Goal: Task Accomplishment & Management: Use online tool/utility

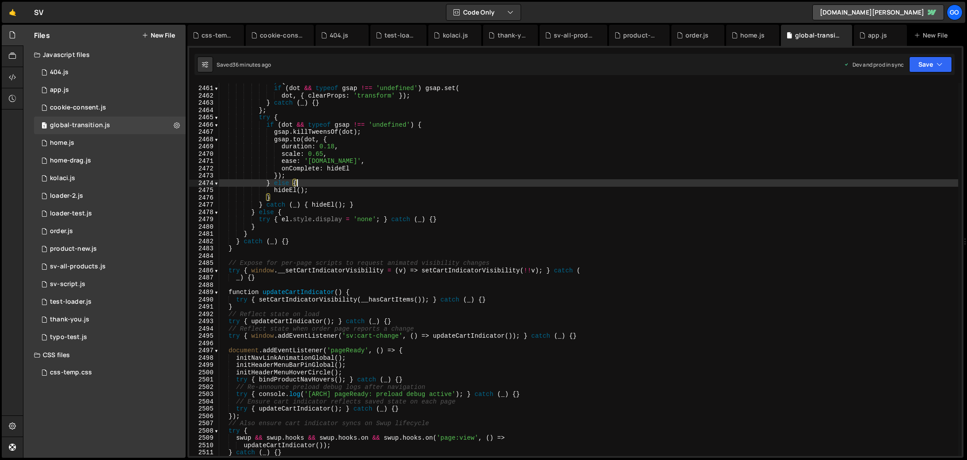
type textarea "})();"
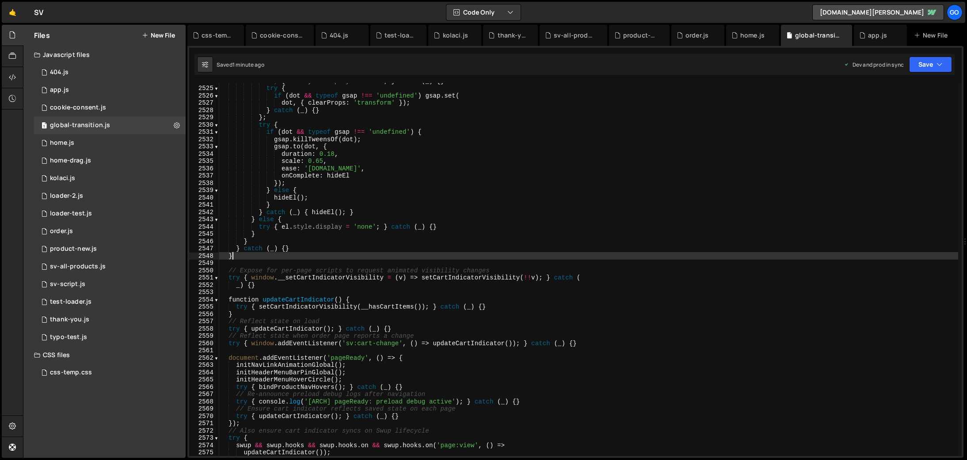
click at [568, 257] on div "try { el . style . display = 'none' ; } catch ( _ ) { } try { if ( dot && typeo…" at bounding box center [588, 271] width 739 height 388
type textarea "})();"
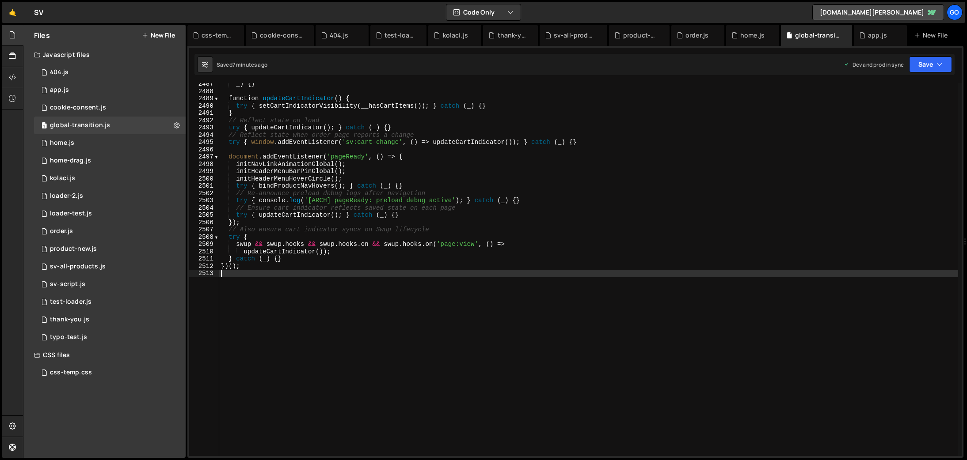
click at [370, 132] on div "_ ) { } function updateCartIndicator ( ) { try { setCartIndicatorVisibility ( _…" at bounding box center [588, 274] width 739 height 388
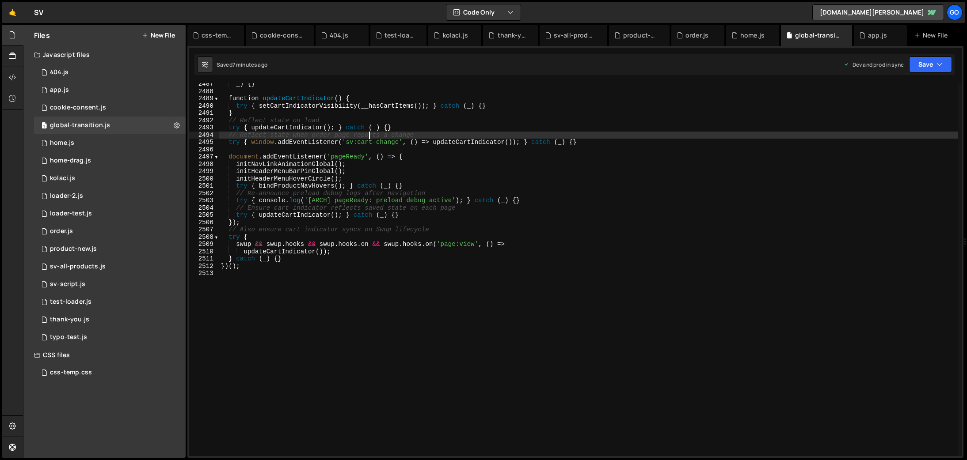
type textarea "})();"
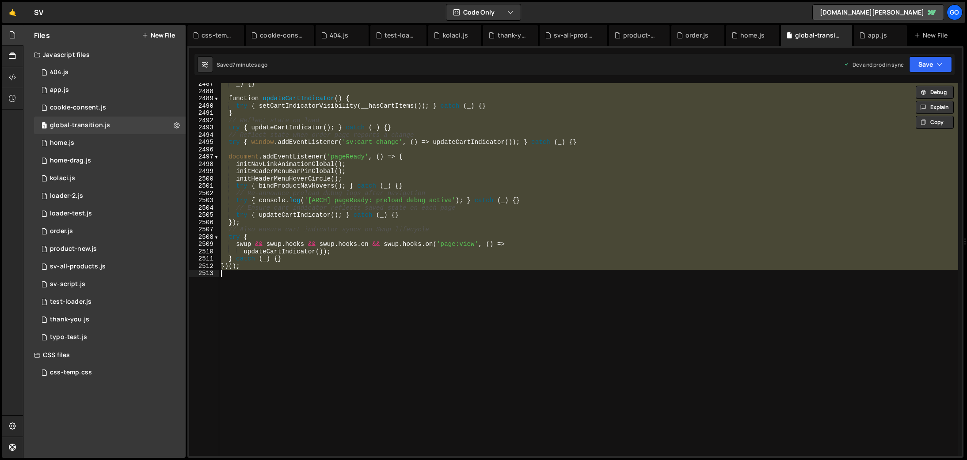
paste textarea
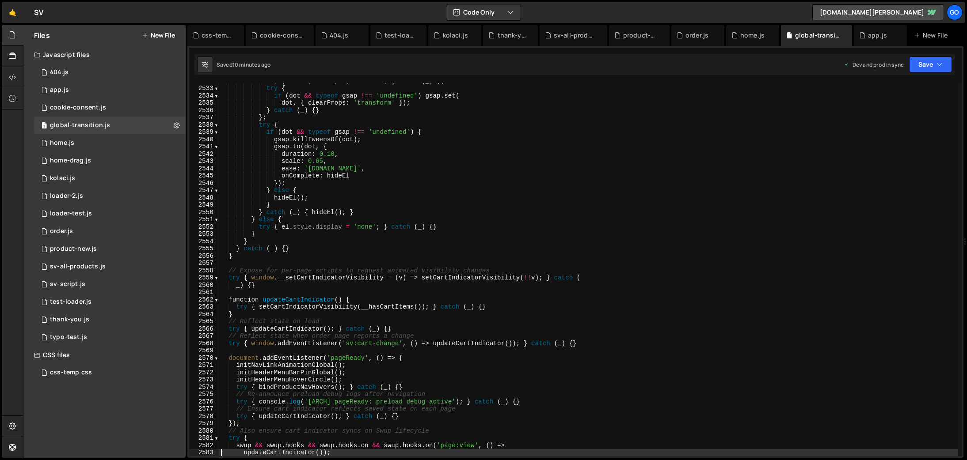
click at [753, 150] on div "try { el . style . display = 'none' ; } catch ( _ ) { } try { if ( dot && typeo…" at bounding box center [588, 271] width 739 height 388
type textarea "duration: 0.18,"
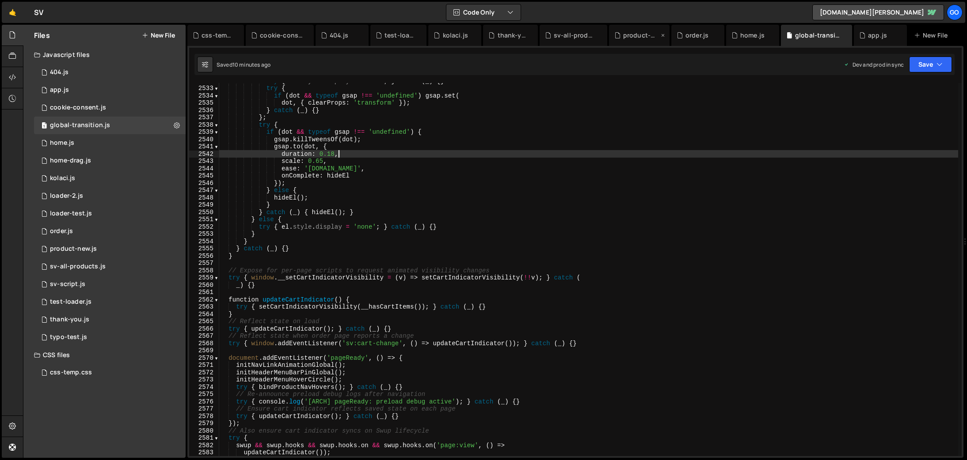
click at [638, 34] on div "product-new.js" at bounding box center [641, 35] width 36 height 9
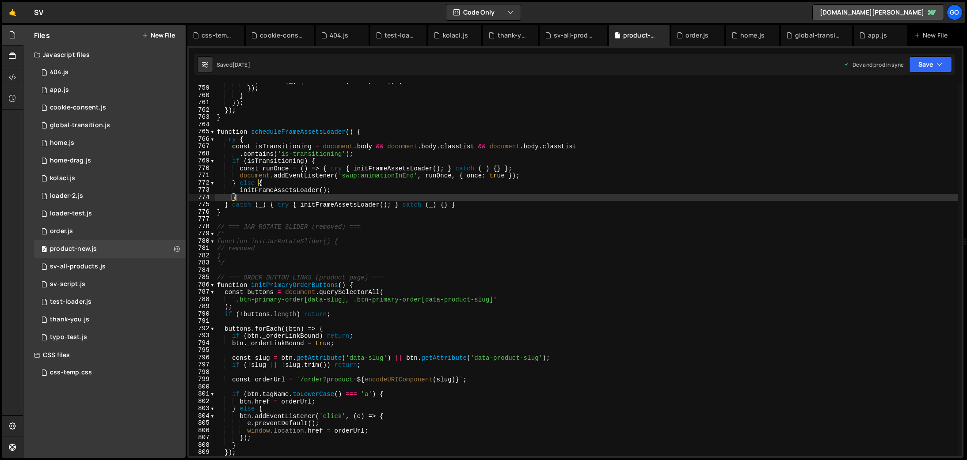
type textarea "}"
click at [646, 215] on div "} catch ( _ ) { setTimeout ( start , 300 ) ; } }) ; } }) ; }) ; } function sche…" at bounding box center [586, 271] width 743 height 388
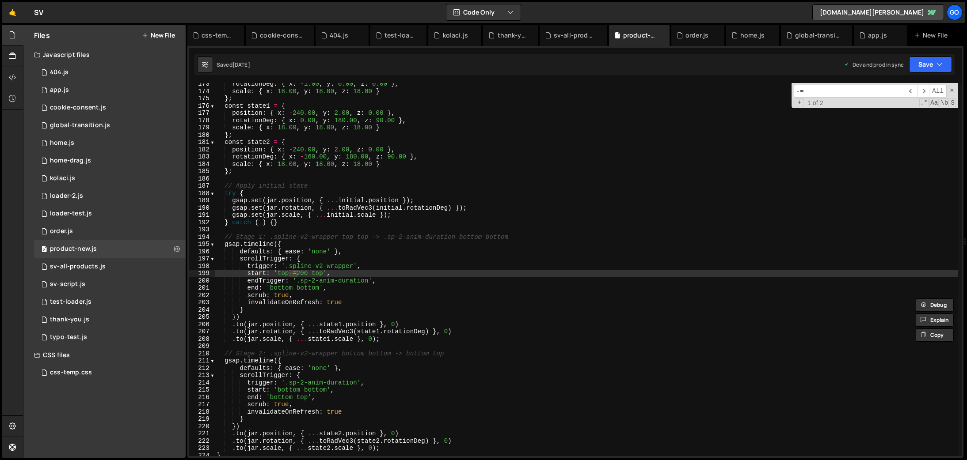
scroll to position [1256, 0]
type input "-="
click at [303, 272] on div "rotationDeg : { x : - 1.00 , y : 0.00 , z : 0.00 } , scale : { x : 18.00 , y : …" at bounding box center [586, 274] width 743 height 388
type textarea "start: 'top top',"
click at [825, 89] on input "-=" at bounding box center [848, 91] width 111 height 13
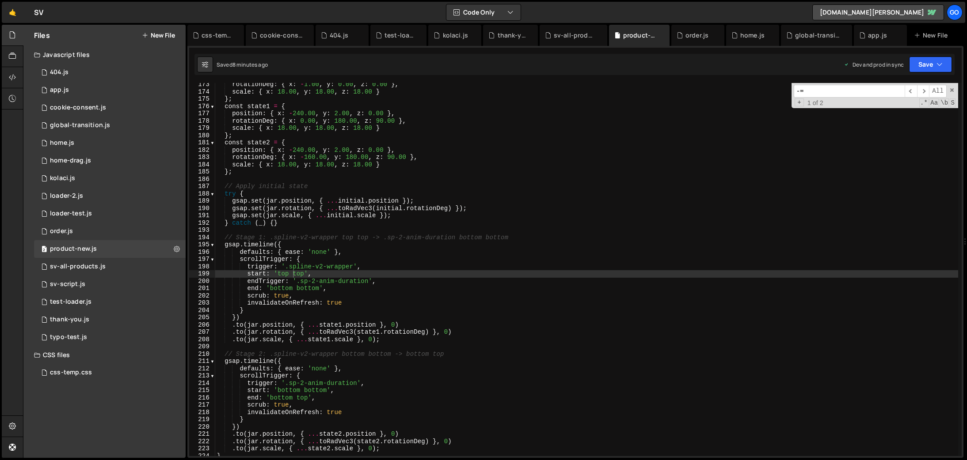
paste input ".spline-cover"
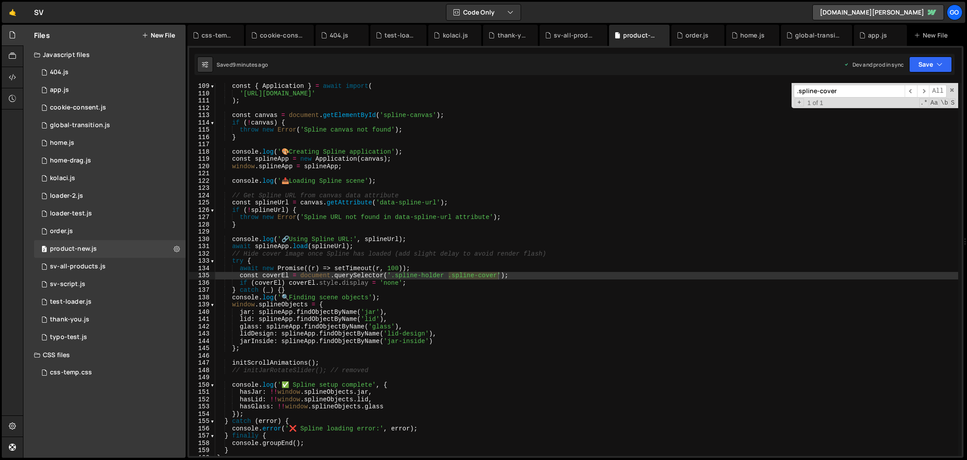
scroll to position [788, 0]
click at [924, 93] on span "​" at bounding box center [923, 91] width 12 height 13
drag, startPoint x: 819, startPoint y: 91, endPoint x: 882, endPoint y: 90, distance: 62.3
click at [882, 90] on input ".spline-cover" at bounding box center [848, 91] width 111 height 13
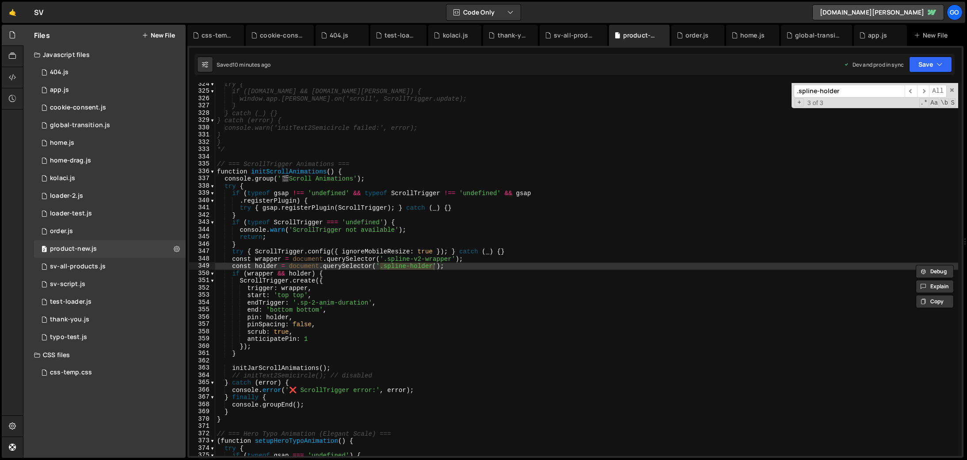
type input ".spline-holder"
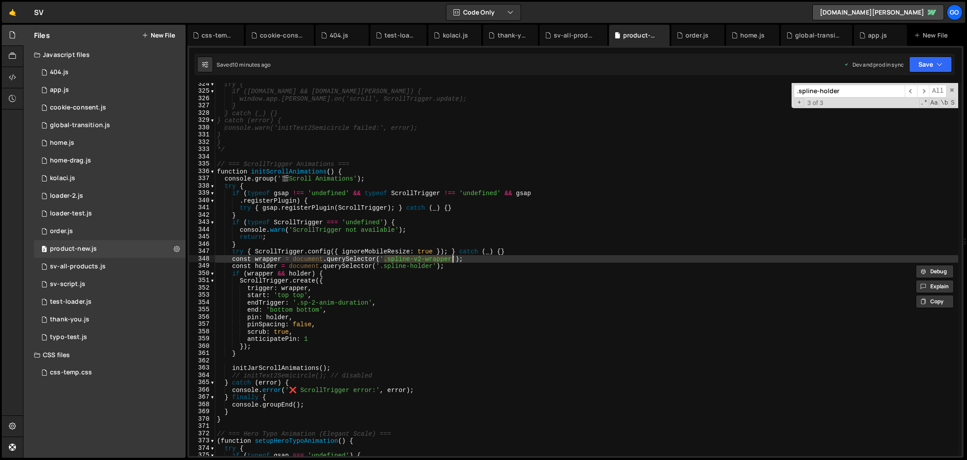
drag, startPoint x: 385, startPoint y: 258, endPoint x: 451, endPoint y: 256, distance: 66.8
click at [451, 256] on div "try { if ([DOMAIN_NAME] && [DOMAIN_NAME][PERSON_NAME]) { window.app.[PERSON_NAM…" at bounding box center [586, 274] width 743 height 388
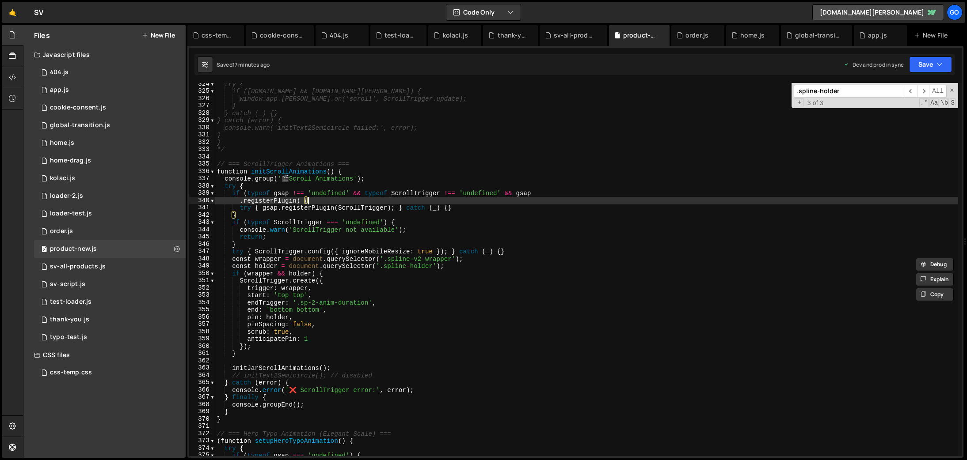
click at [580, 201] on div "try { if ([DOMAIN_NAME] && [DOMAIN_NAME][PERSON_NAME]) { window.app.[PERSON_NAM…" at bounding box center [586, 274] width 743 height 388
type textarea "console.log('📄 Product-4.js loaded and ready');"
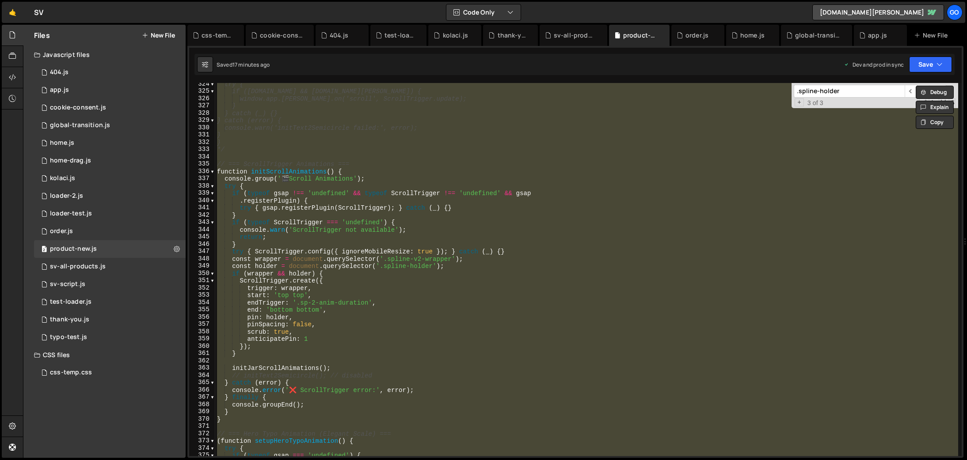
paste textarea
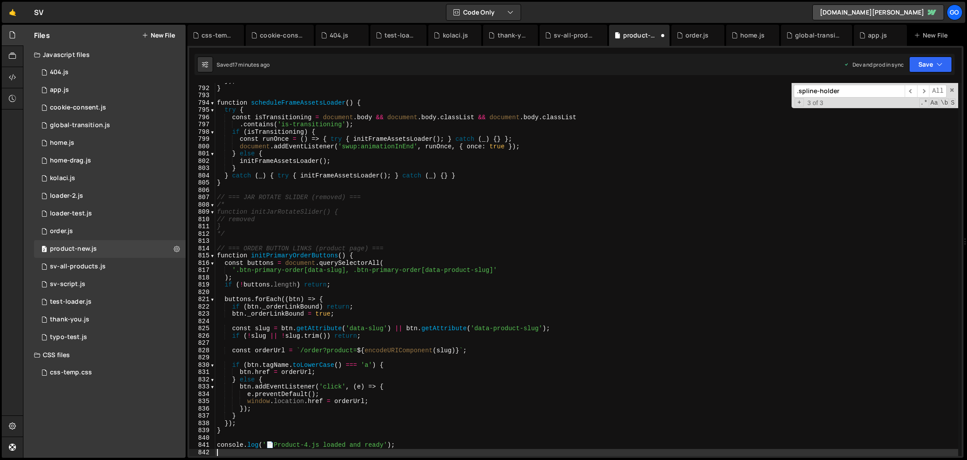
scroll to position [5764, 0]
type textarea "});"
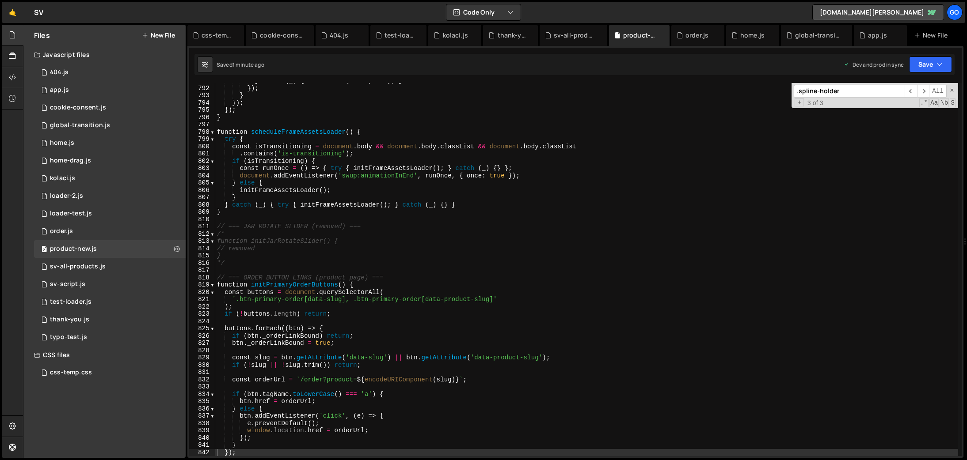
click at [843, 93] on input ".spline-holder" at bounding box center [848, 91] width 111 height 13
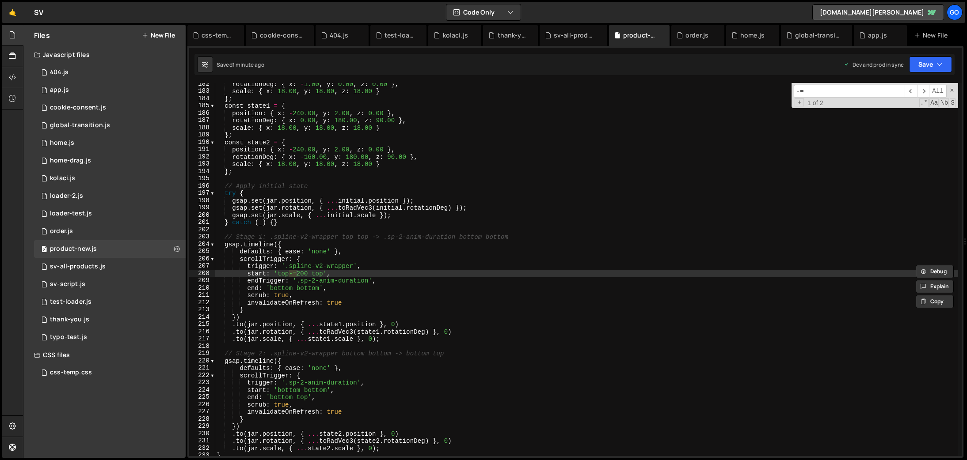
scroll to position [1322, 0]
type input "-="
click at [282, 272] on div "rotationDeg : { x : - 1.00 , y : 0.00 , z : 0.00 } , scale : { x : 18.00 , y : …" at bounding box center [586, 274] width 743 height 388
click at [305, 270] on div "rotationDeg : { x : - 1.00 , y : 0.00 , z : 0.00 } , scale : { x : 18.00 , y : …" at bounding box center [586, 274] width 743 height 388
type textarea "start: 'top top',"
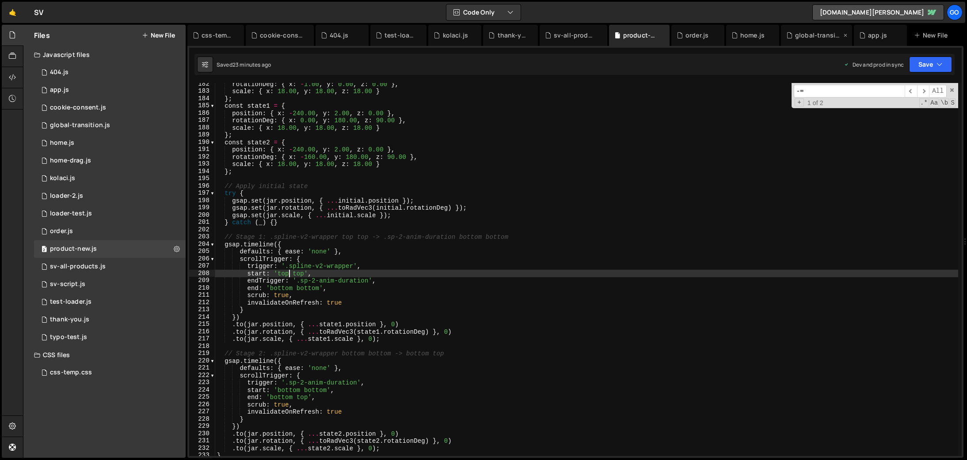
click at [801, 35] on div "global-transition.js" at bounding box center [818, 35] width 46 height 9
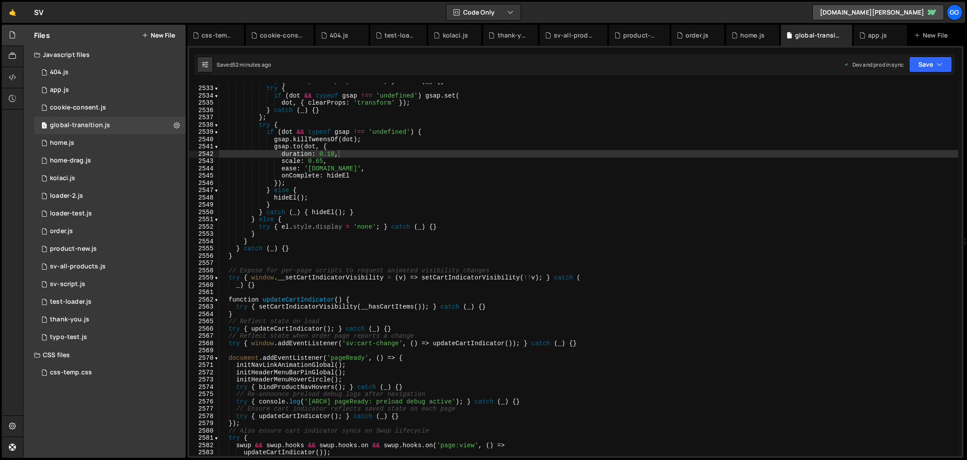
click at [480, 127] on div "try { el . style . display = 'none' ; } catch ( _ ) { } try { if ( dot && typeo…" at bounding box center [588, 271] width 739 height 388
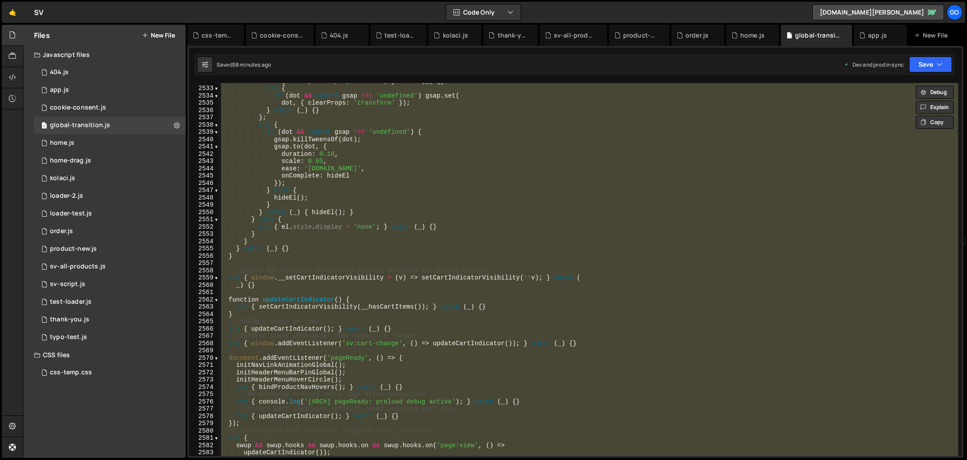
click at [467, 256] on div "try { el . style . display = 'none' ; } catch ( _ ) { } try { if ( dot && typeo…" at bounding box center [588, 269] width 739 height 373
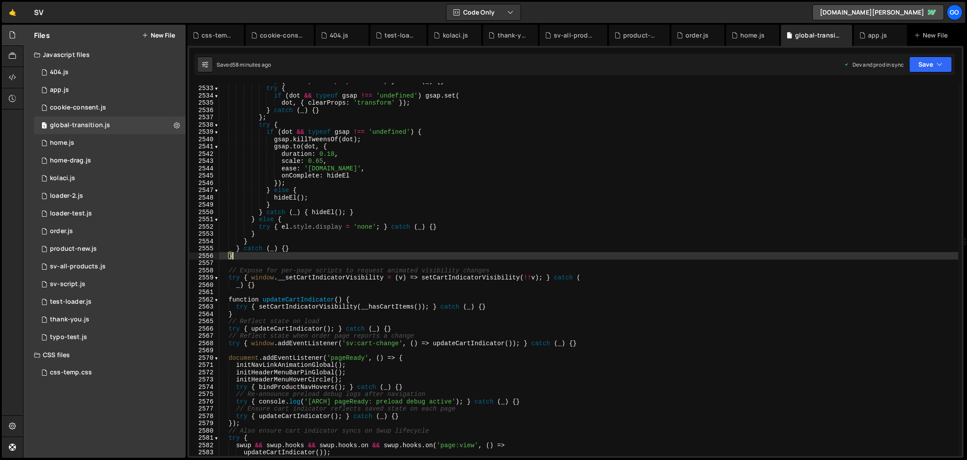
type textarea "})();"
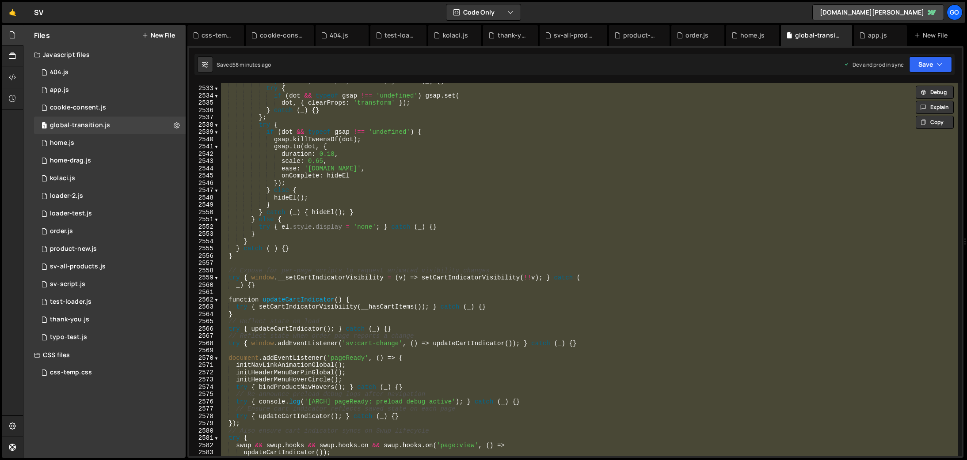
paste textarea
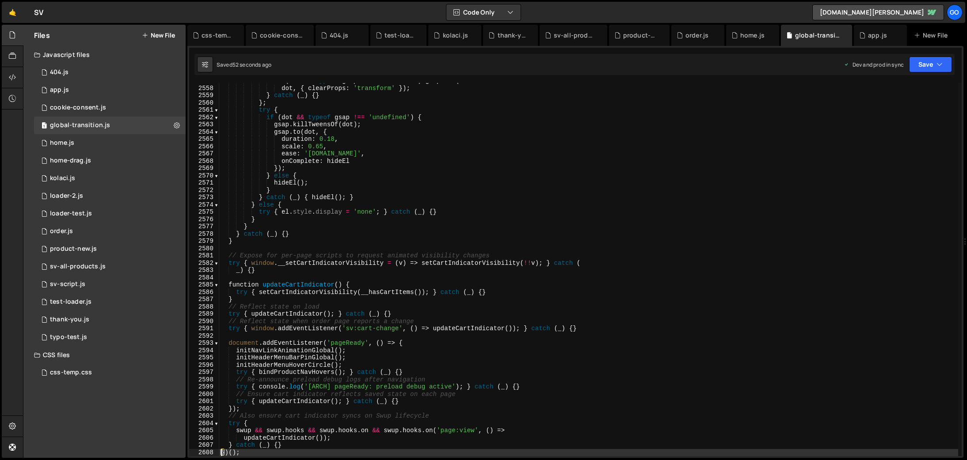
click at [371, 220] on div "if ( dot && typeof gsap !== 'undefined' ) gsap . set ( dot , { clearProps : 'tr…" at bounding box center [588, 271] width 739 height 388
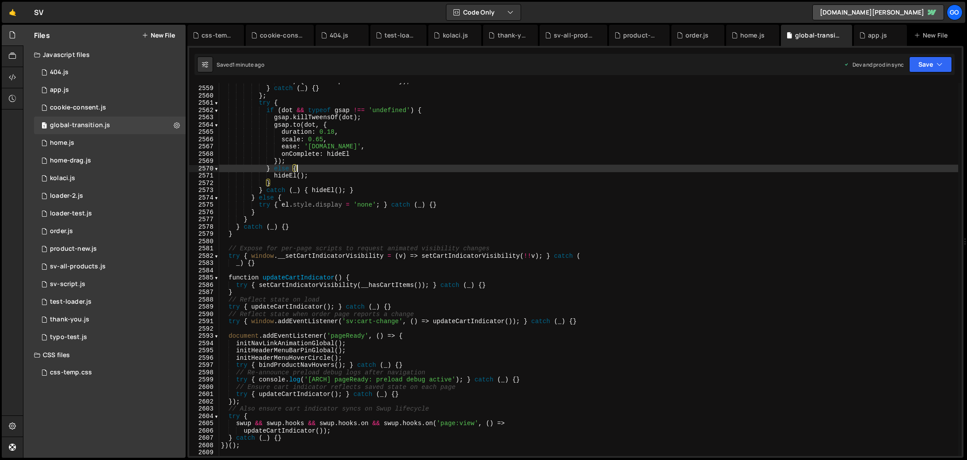
click at [332, 166] on div "dot , { clearProps : 'transform' }) ; } catch ( _ ) { } } ; try { if ( dot && t…" at bounding box center [588, 271] width 739 height 388
type textarea "})();"
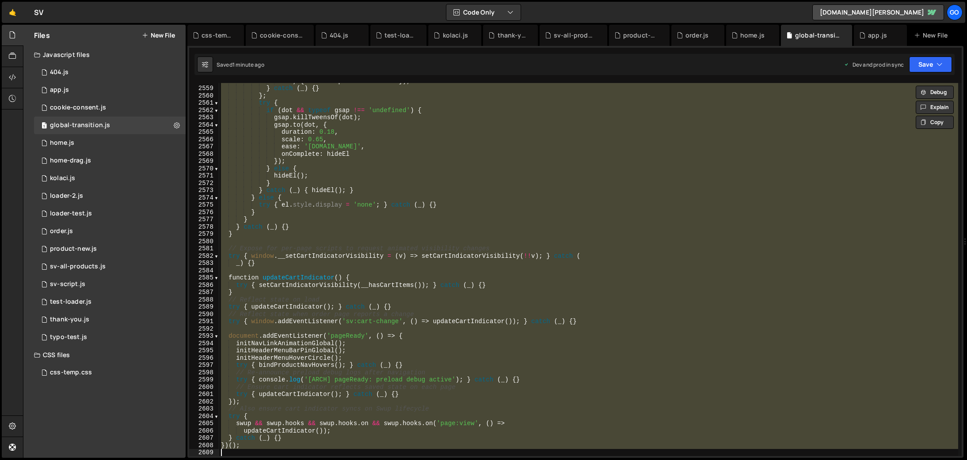
paste textarea
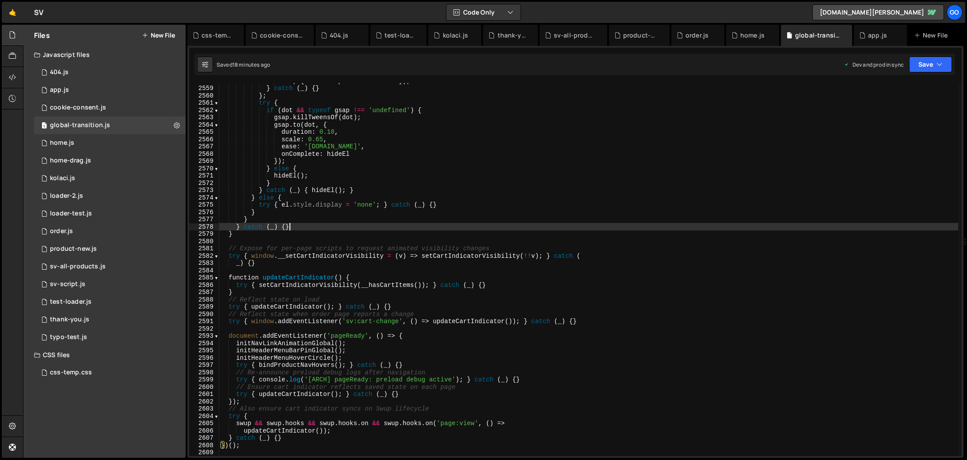
click at [398, 226] on div "dot , { clearProps : 'transform' }) ; } catch ( _ ) { } } ; try { if ( dot && t…" at bounding box center [588, 271] width 739 height 388
type textarea "})();"
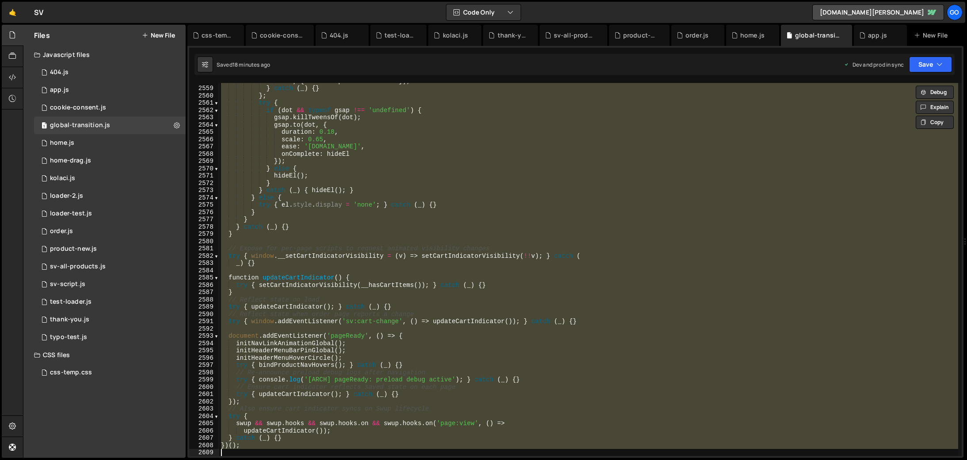
paste textarea
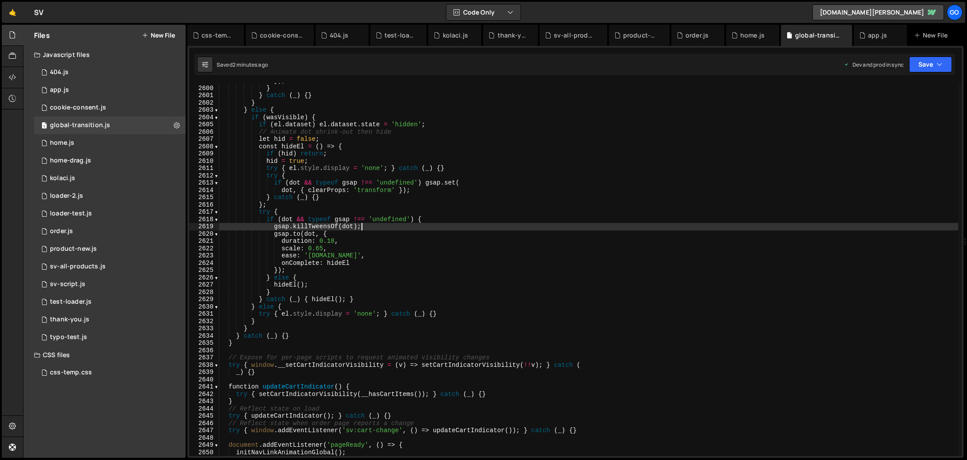
click at [400, 228] on div "}) ; } } catch ( _ ) { } } } else { if ( wasVisible ) { if ( el . dataset ) el …" at bounding box center [588, 271] width 739 height 388
type textarea "})();"
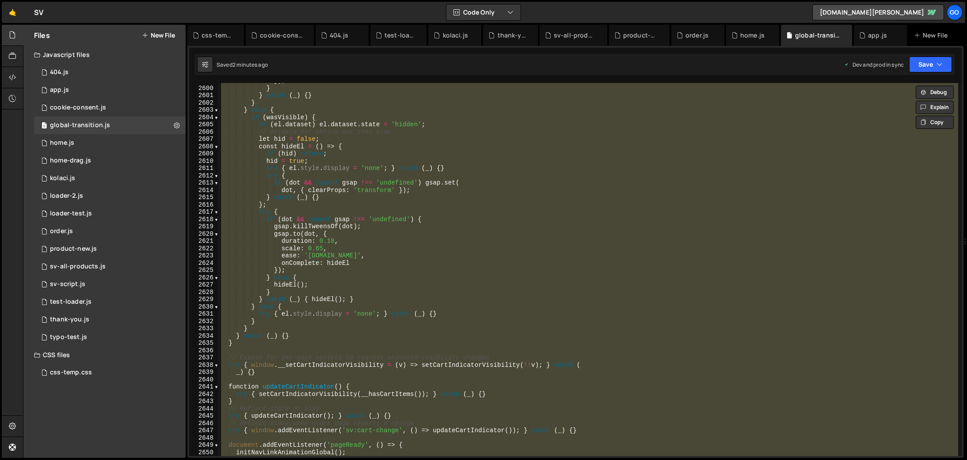
paste textarea
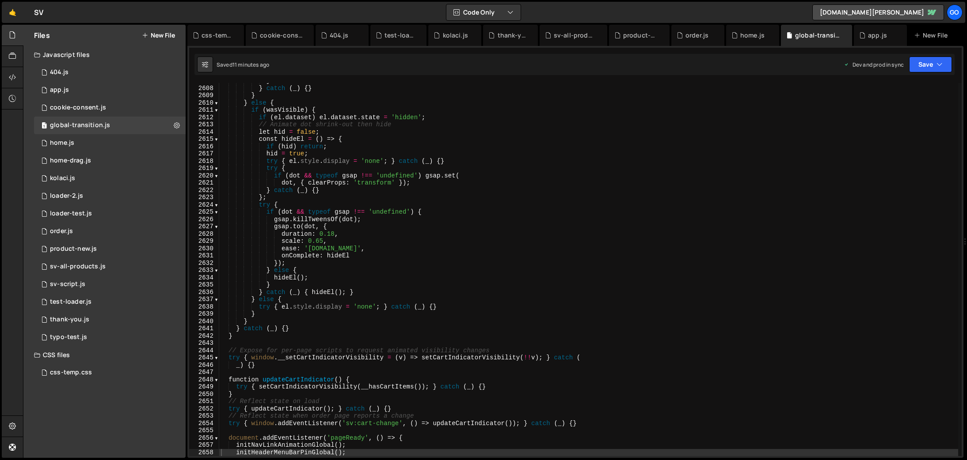
scroll to position [14102, 0]
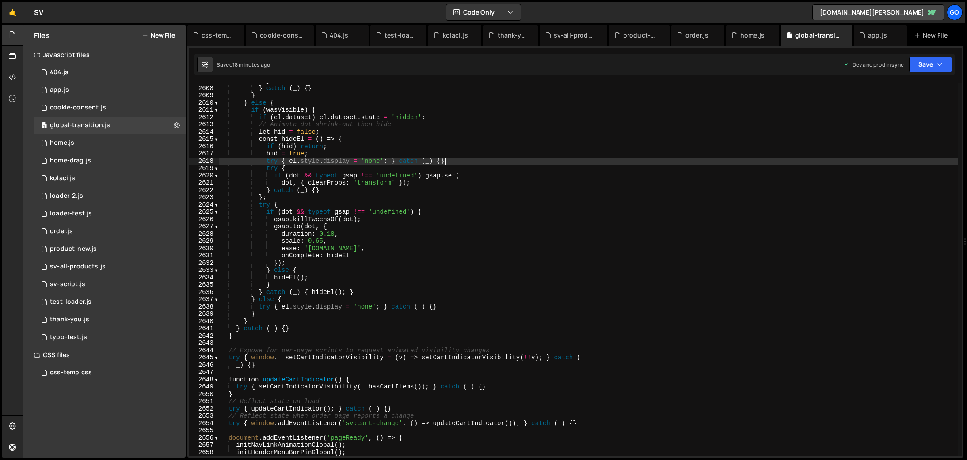
click at [749, 159] on div "} } catch ( _ ) { } } } else { if ( wasVisible ) { if ( el . dataset ) el . dat…" at bounding box center [588, 271] width 739 height 388
type textarea "try { el.style.display = 'none'; } catch (_) {}"
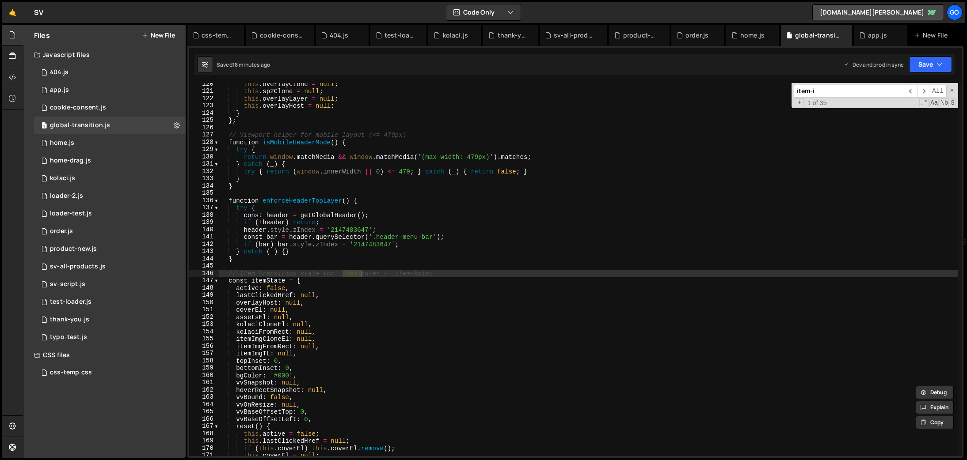
scroll to position [3647, 0]
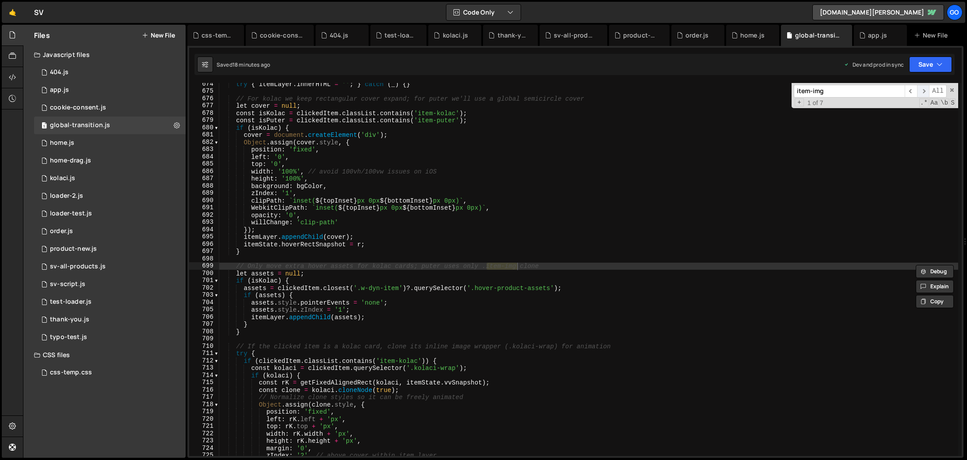
type input "item-img"
click at [923, 90] on span "​" at bounding box center [923, 91] width 12 height 13
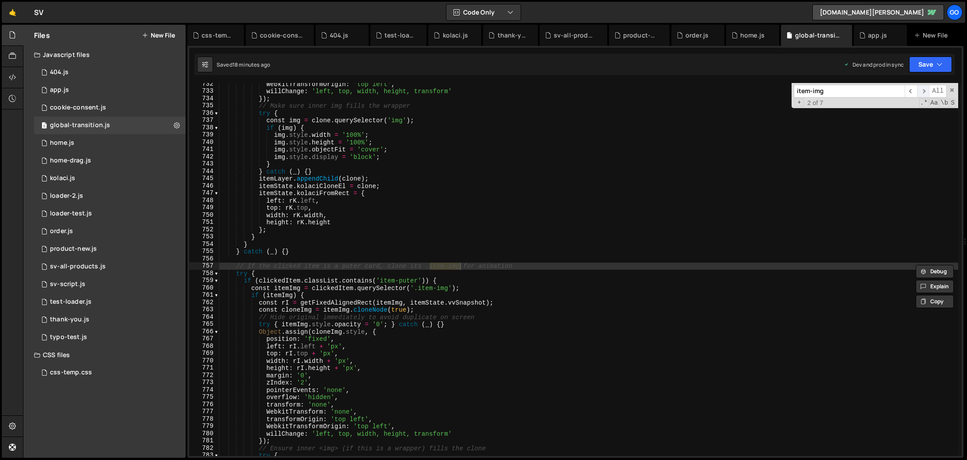
click at [923, 90] on span "​" at bounding box center [923, 91] width 12 height 13
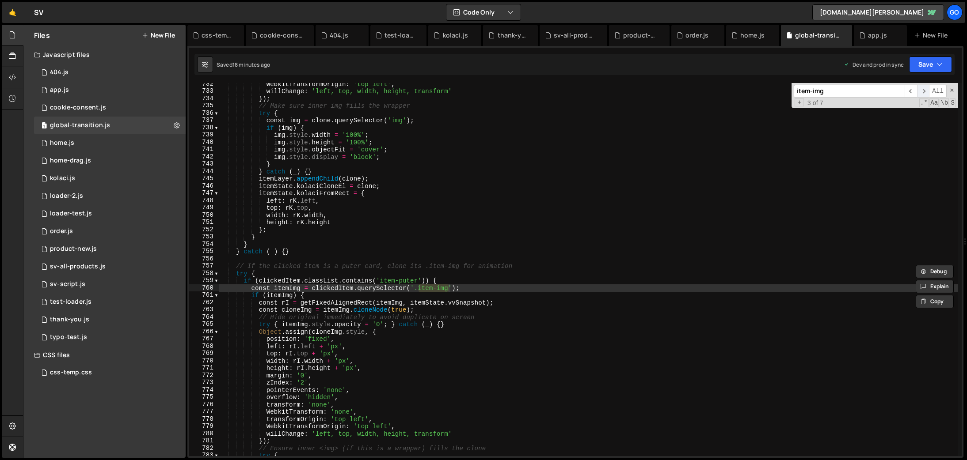
click at [923, 90] on span "​" at bounding box center [923, 91] width 12 height 13
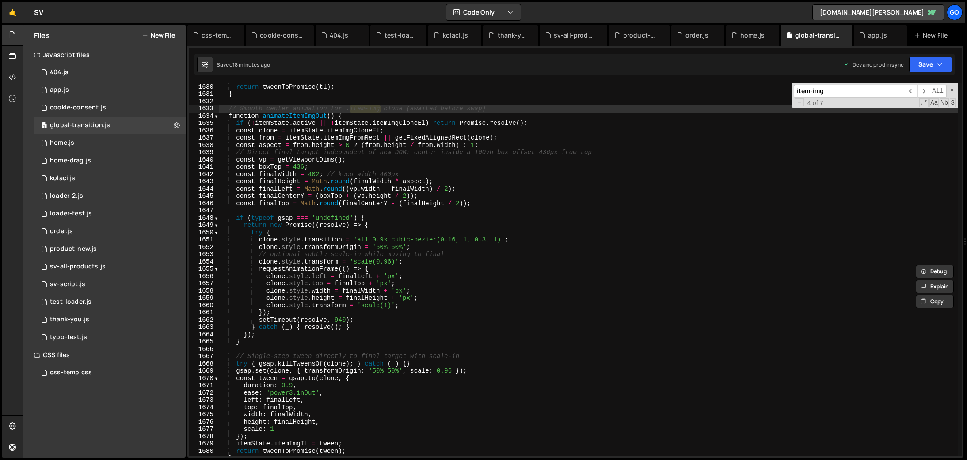
scroll to position [8821, 0]
click at [367, 211] on div "} , 0.32 ) ; return tweenToPromise ( tl ) ; } // Smooth center animation for .i…" at bounding box center [588, 270] width 739 height 388
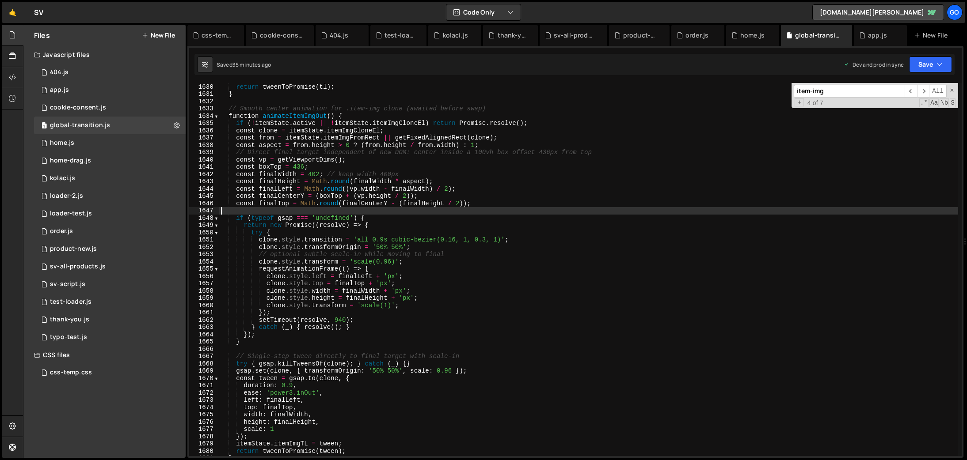
type textarea "})();"
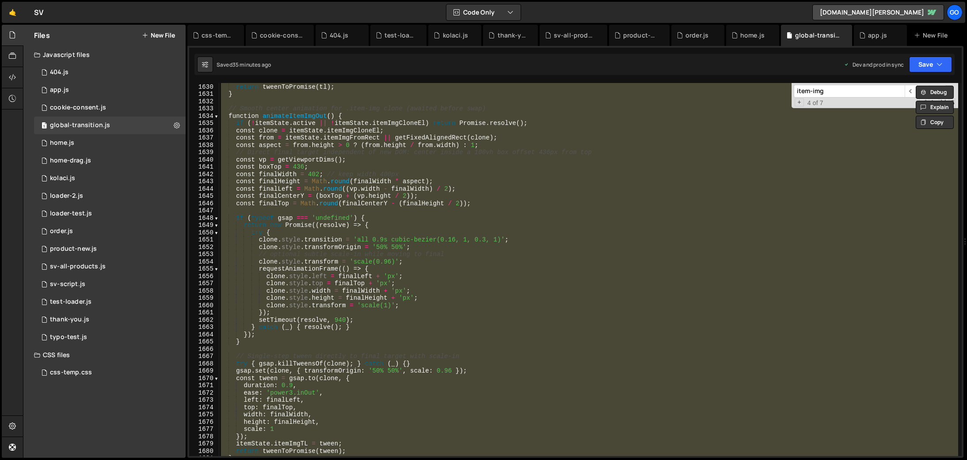
paste textarea
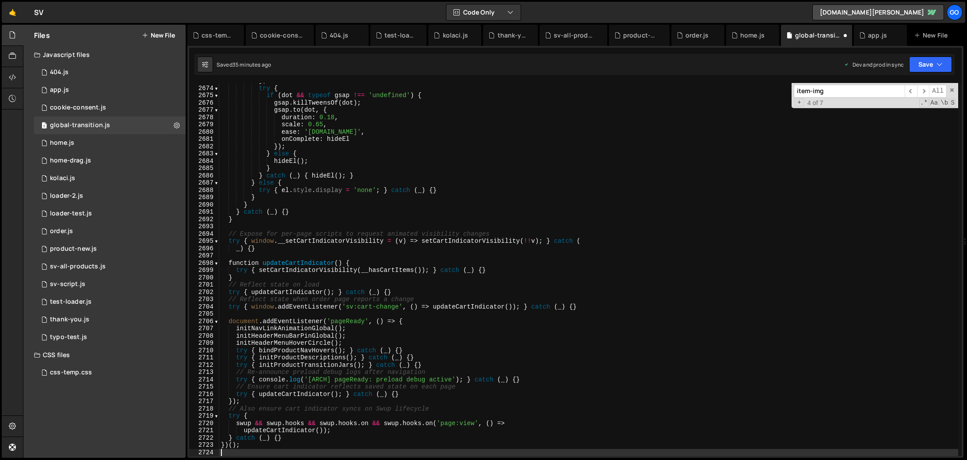
scroll to position [14102, 0]
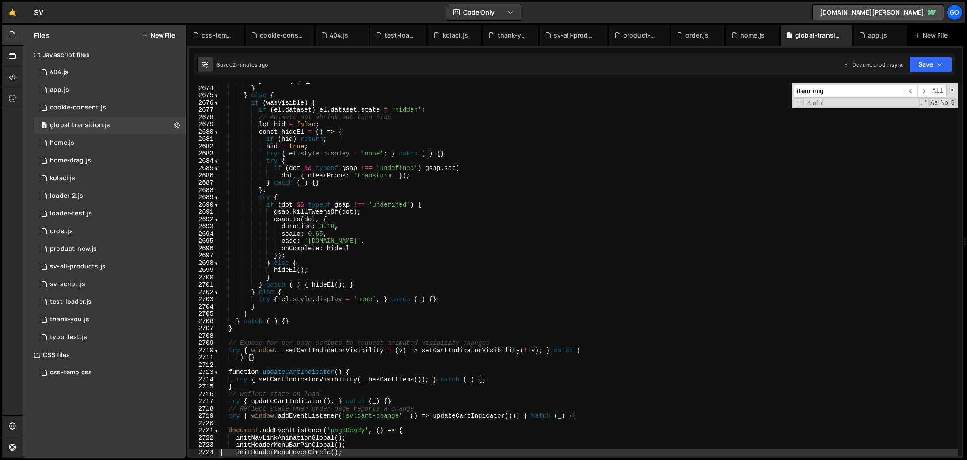
click at [394, 162] on div "} catch ( _ ) { } } } else { if ( wasVisible ) { if ( el . dataset ) el . datas…" at bounding box center [588, 271] width 739 height 388
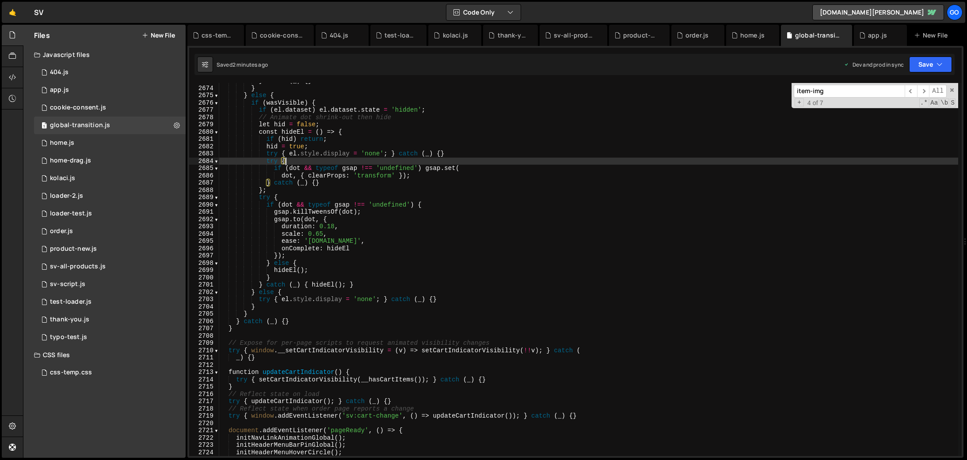
type textarea "})();"
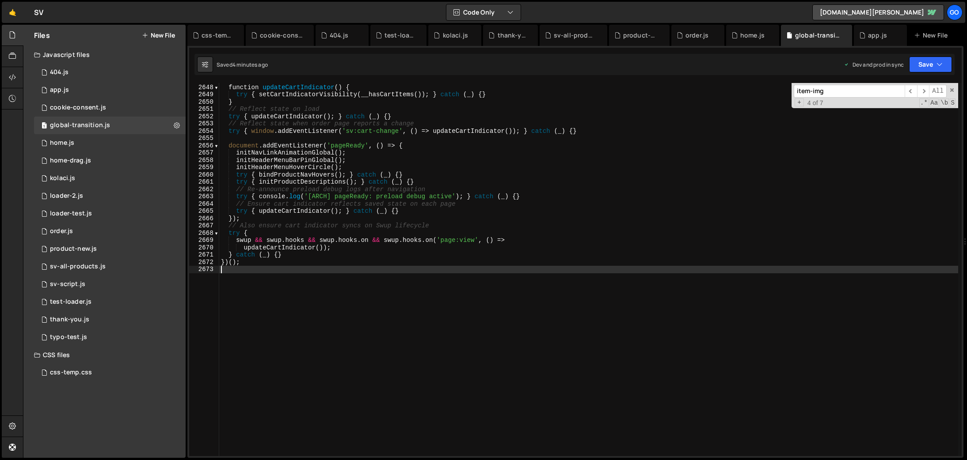
click at [382, 211] on div "function updateCartIndicator ( ) { try { setCartIndicatorVisibility ( __hasCart…" at bounding box center [588, 270] width 739 height 388
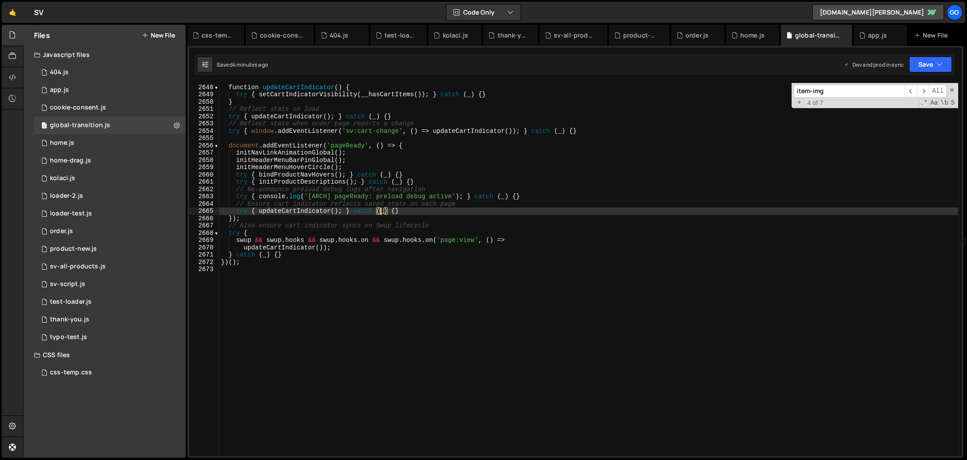
type textarea "})();"
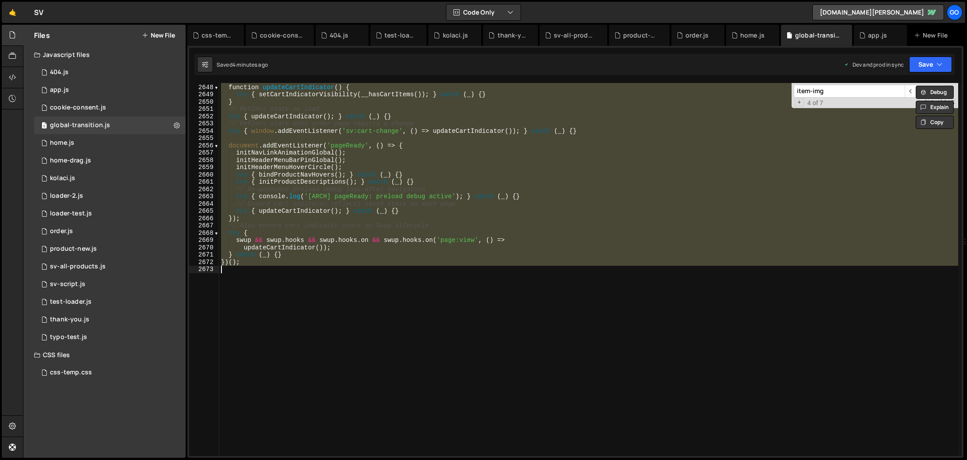
paste textarea
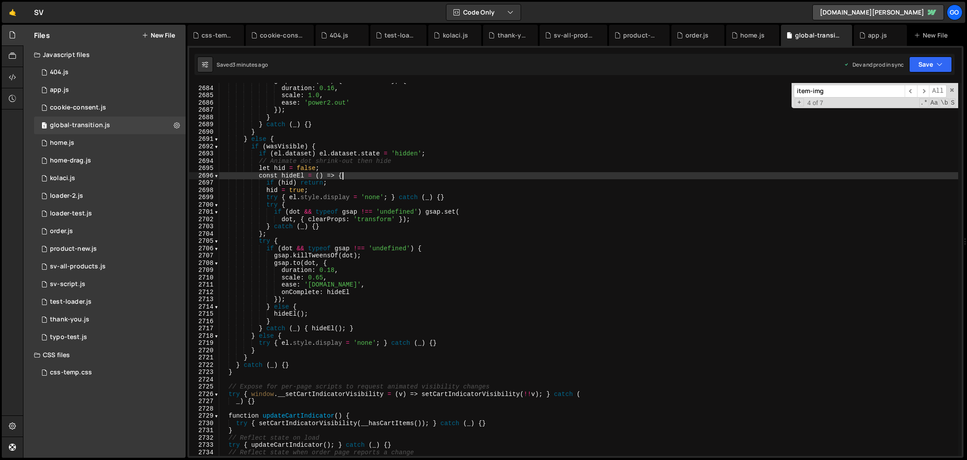
click at [408, 175] on div "gsap . fromTo ( dot , { scale : 0.92 } , { duration : 0.16 , scale : 1.0 , ease…" at bounding box center [588, 271] width 739 height 388
type textarea "})();"
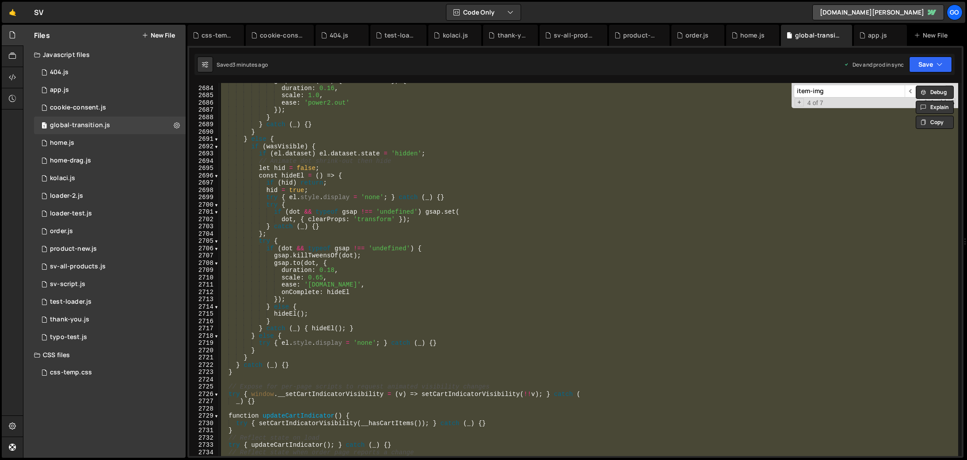
paste textarea
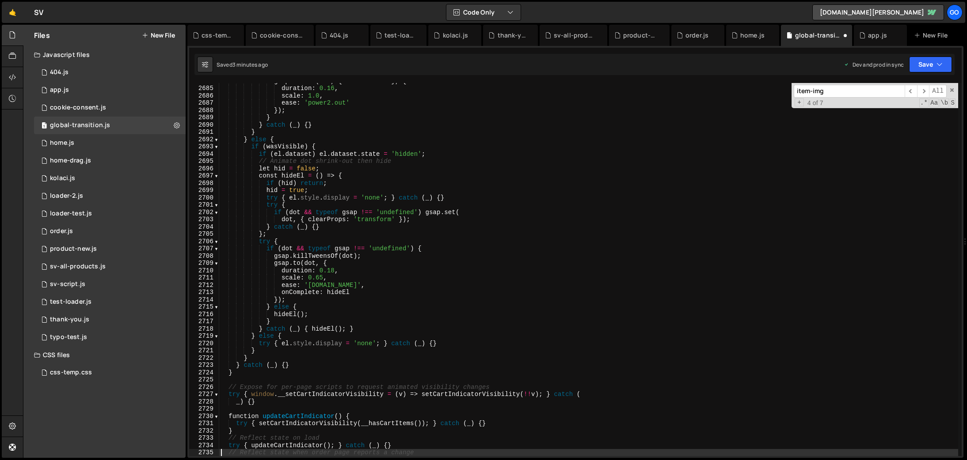
type textarea "// Reflect state when order page reports a change"
